Goal: Entertainment & Leisure: Consume media (video, audio)

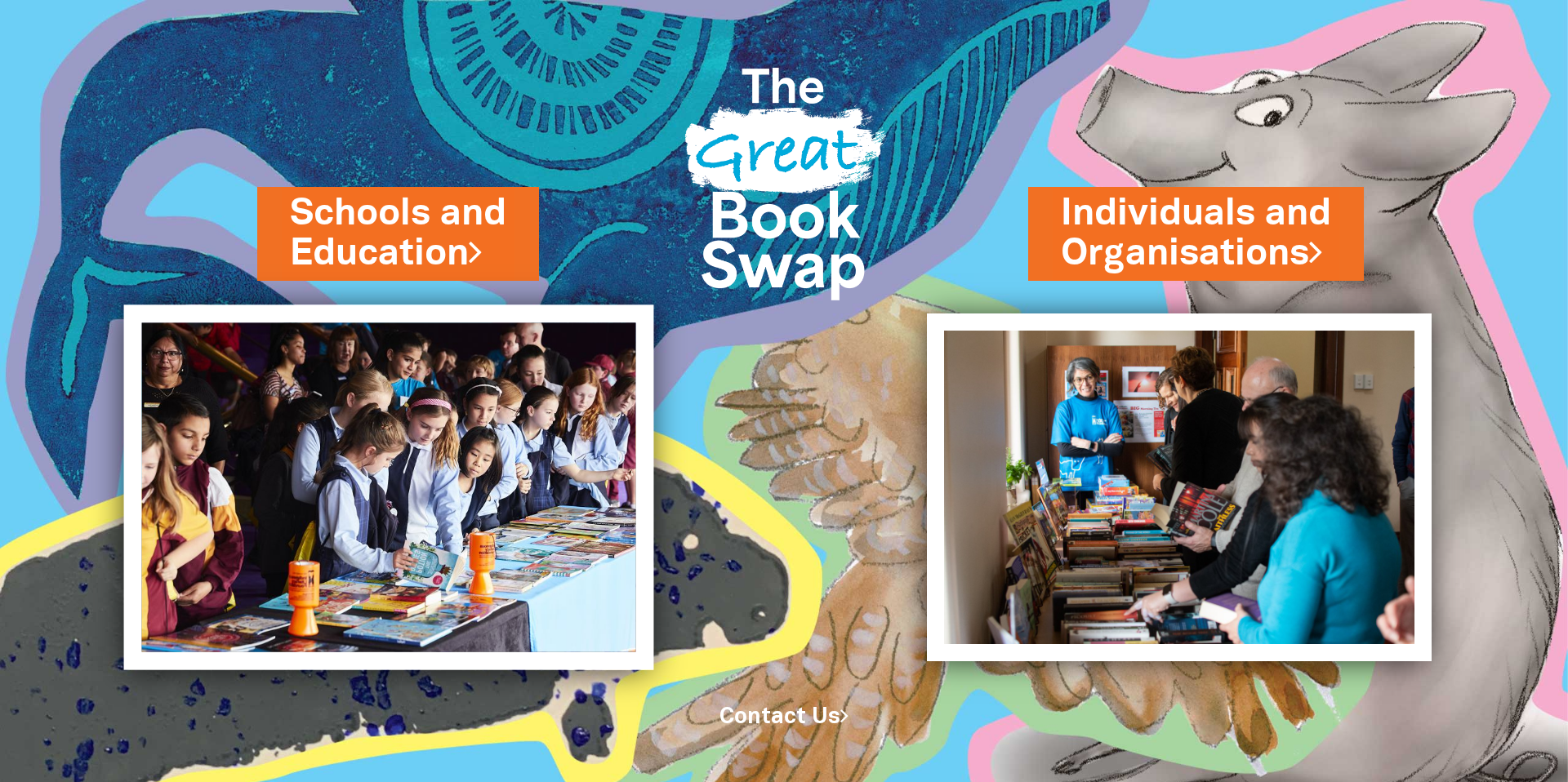
click at [398, 373] on img at bounding box center [389, 487] width 530 height 365
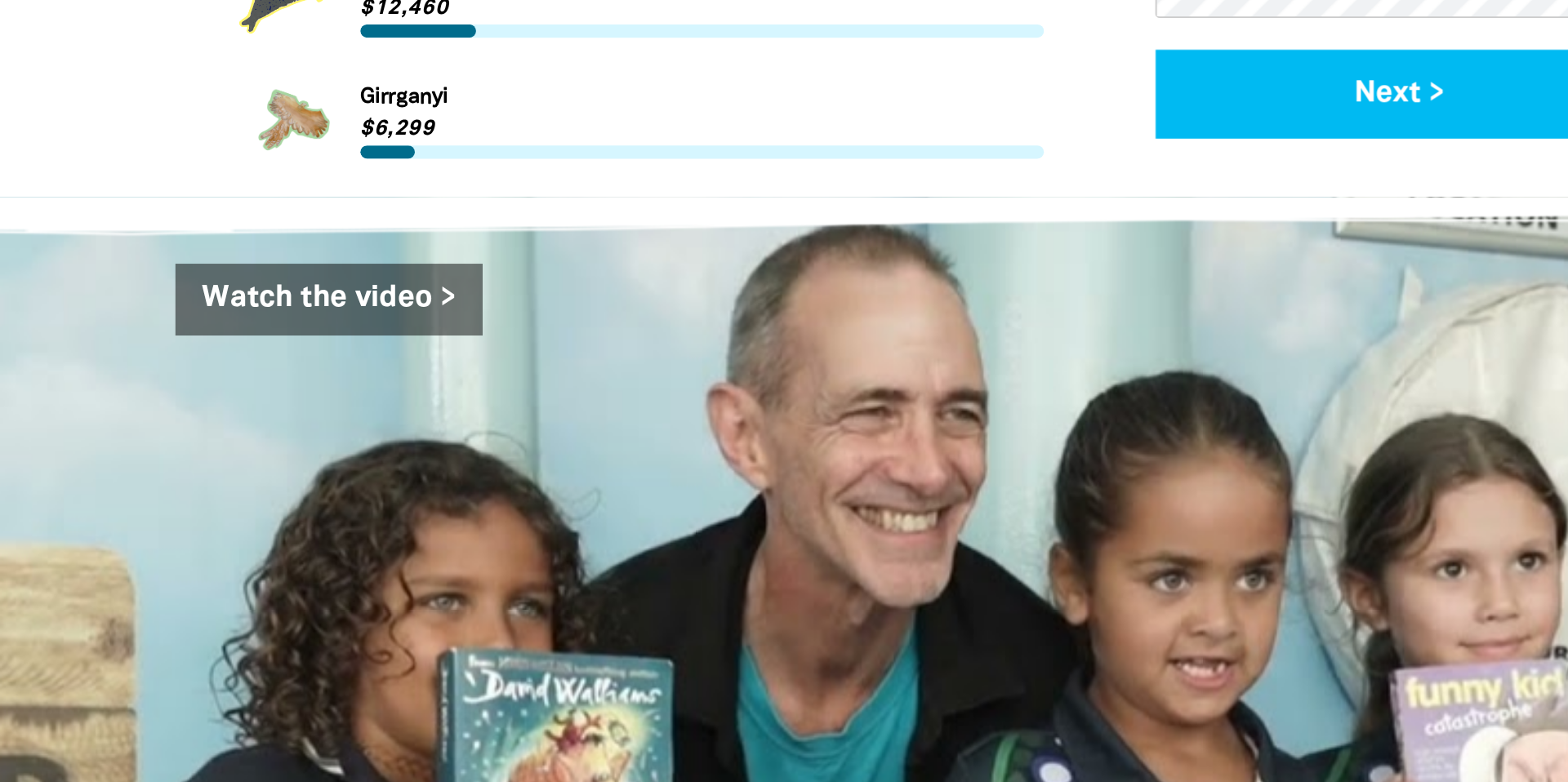
scroll to position [2470, 0]
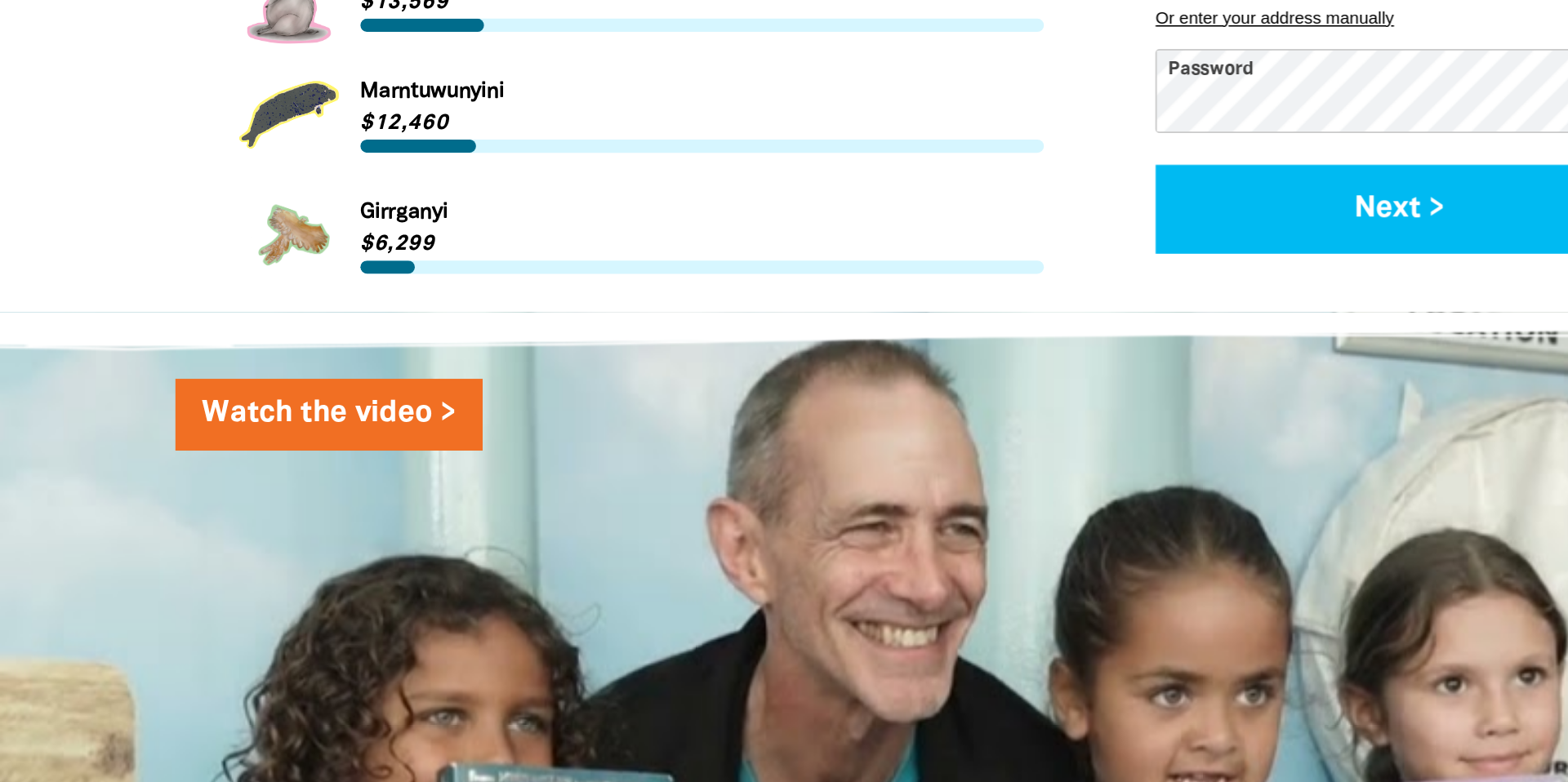
click at [405, 233] on link "Watch the video >" at bounding box center [399, 254] width 189 height 44
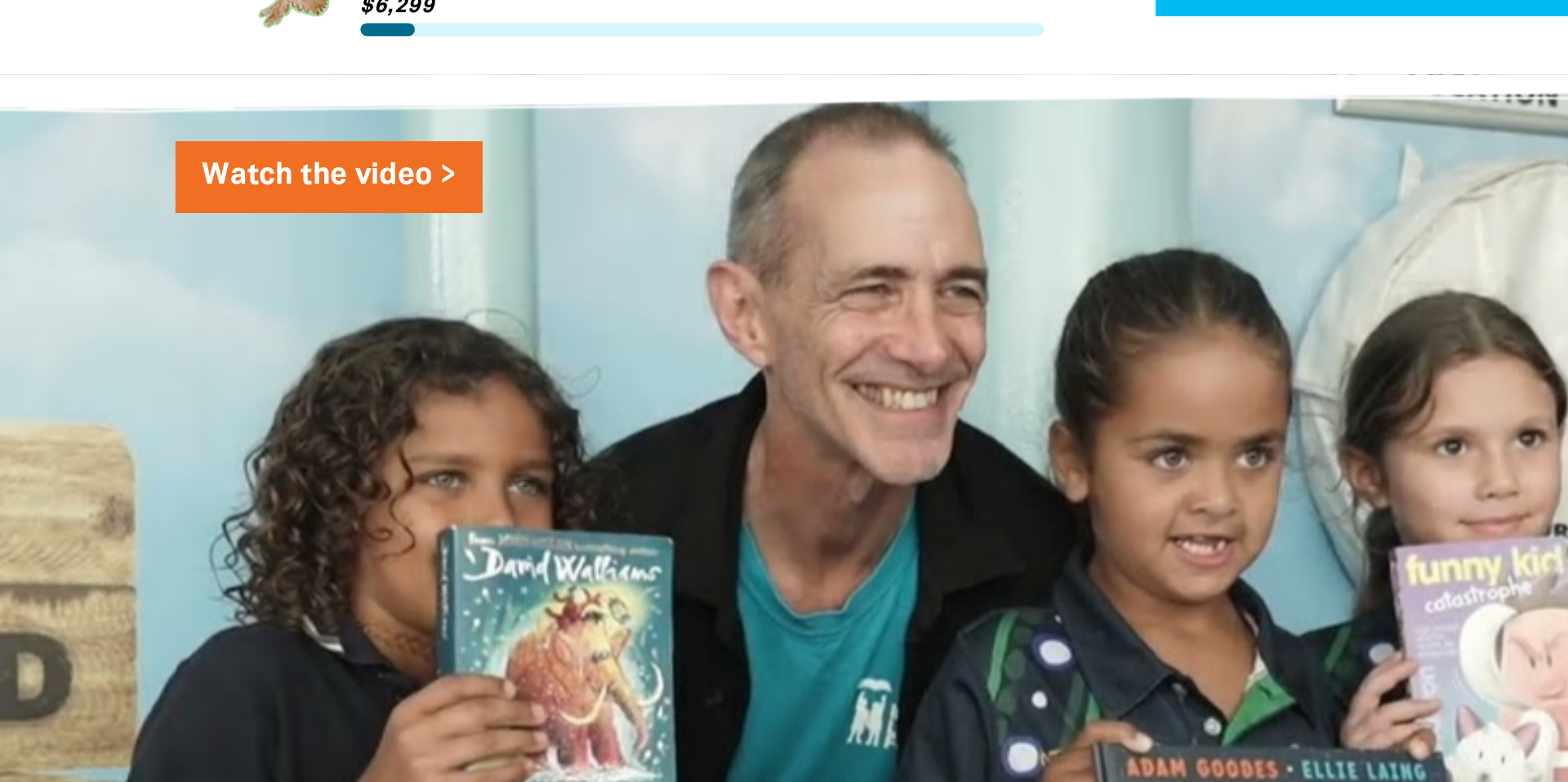
scroll to position [2616, 0]
